Goal: Find specific page/section: Find specific page/section

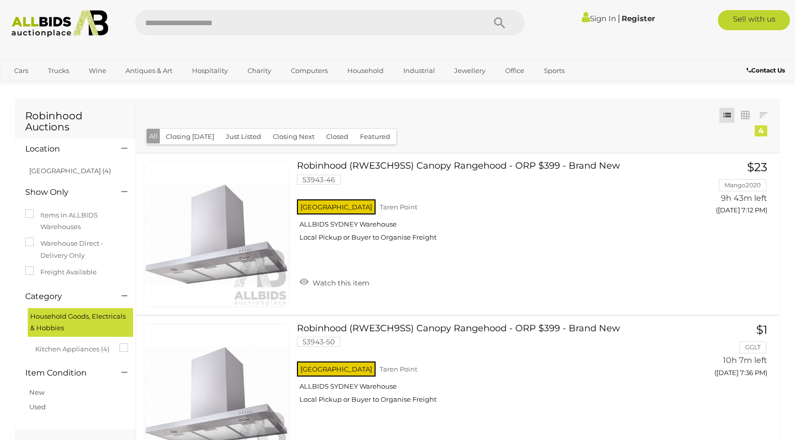
click at [260, 23] on input "text" at bounding box center [305, 22] width 340 height 25
type input "*****"
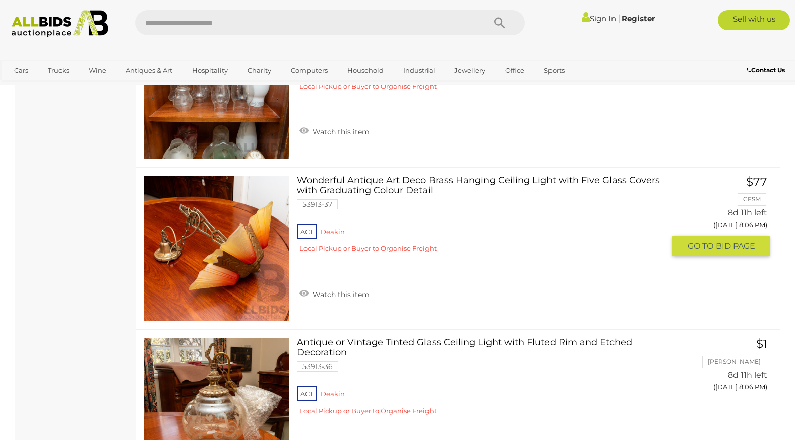
scroll to position [1814, 0]
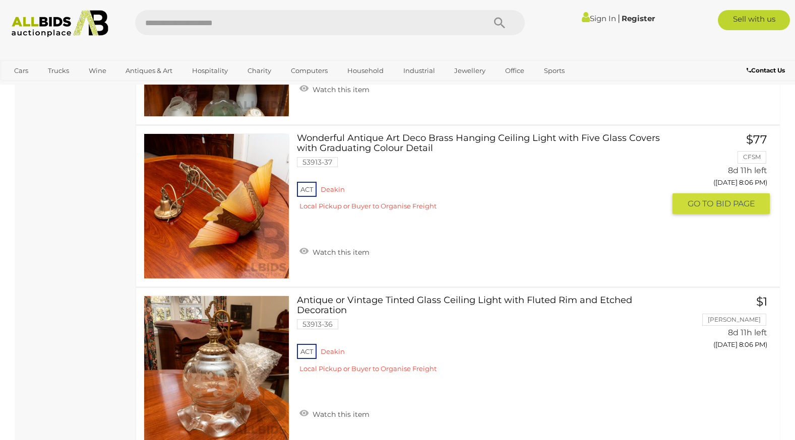
click at [242, 205] on link at bounding box center [217, 207] width 146 height 146
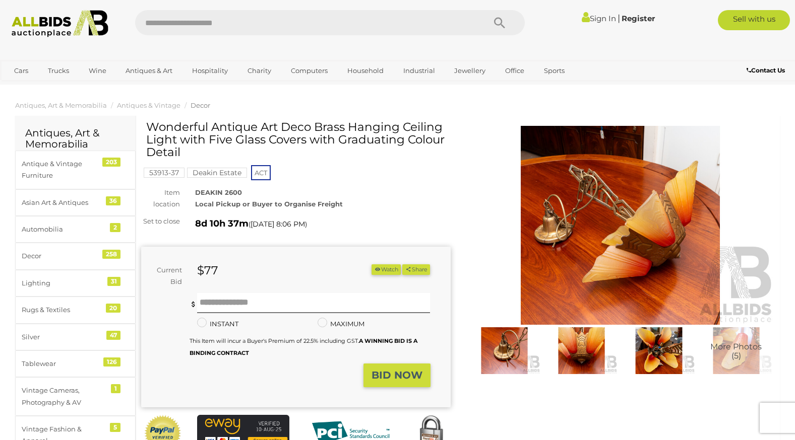
click at [587, 361] on img at bounding box center [581, 351] width 72 height 46
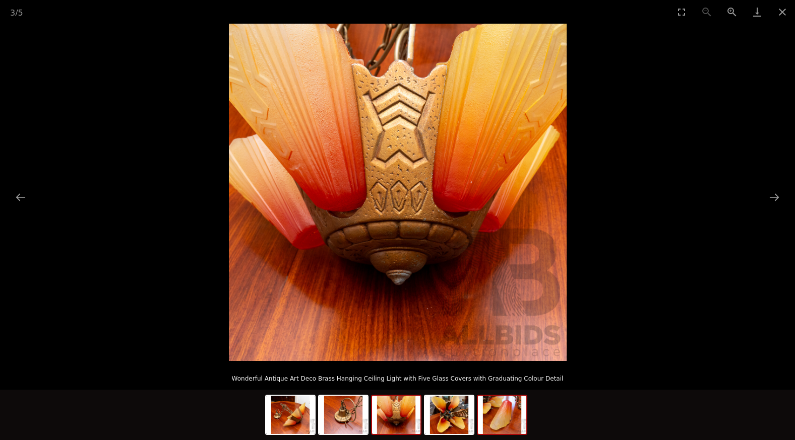
click at [502, 416] on img at bounding box center [502, 415] width 48 height 38
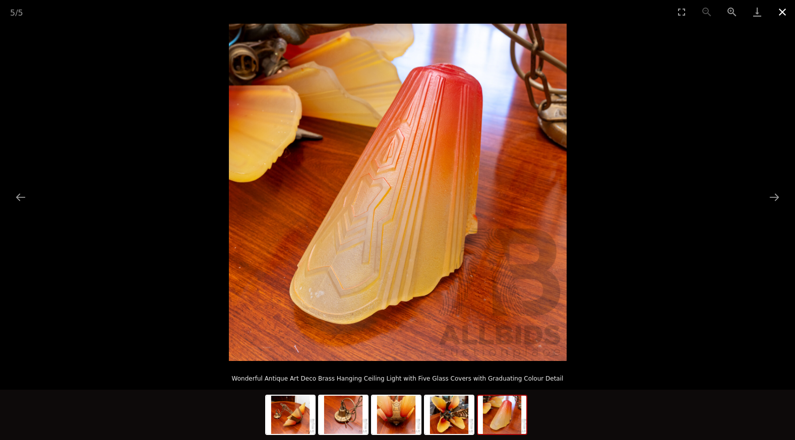
click at [783, 12] on button "Close gallery" at bounding box center [782, 12] width 25 height 24
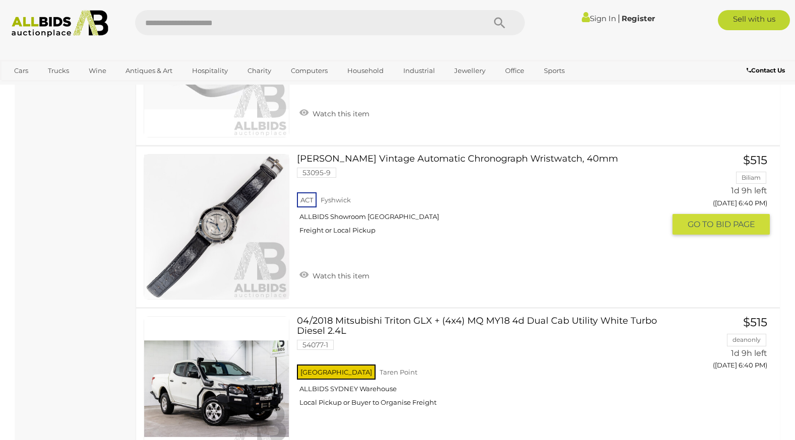
scroll to position [6675, 0]
